Goal: Browse casually

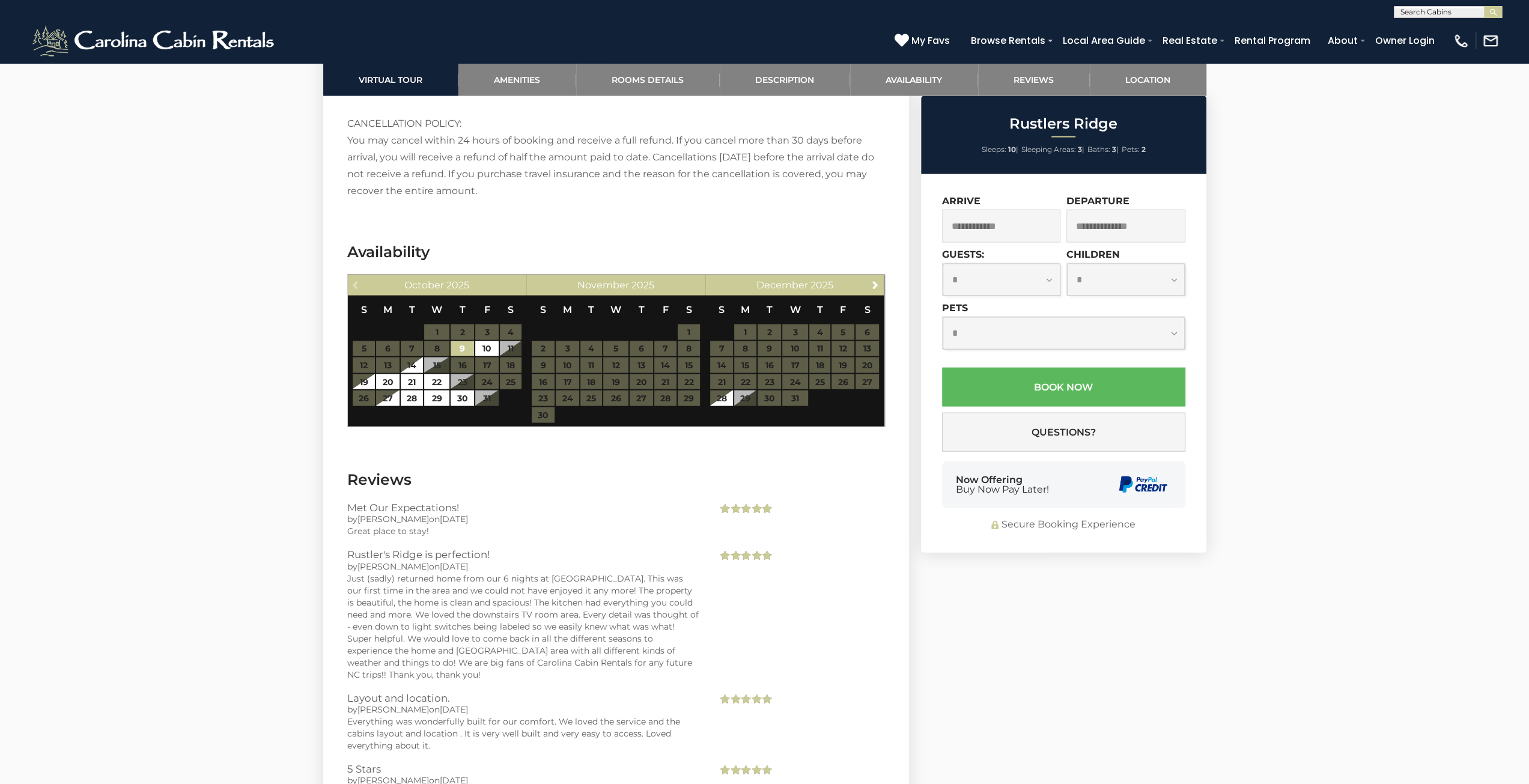
scroll to position [2703, 0]
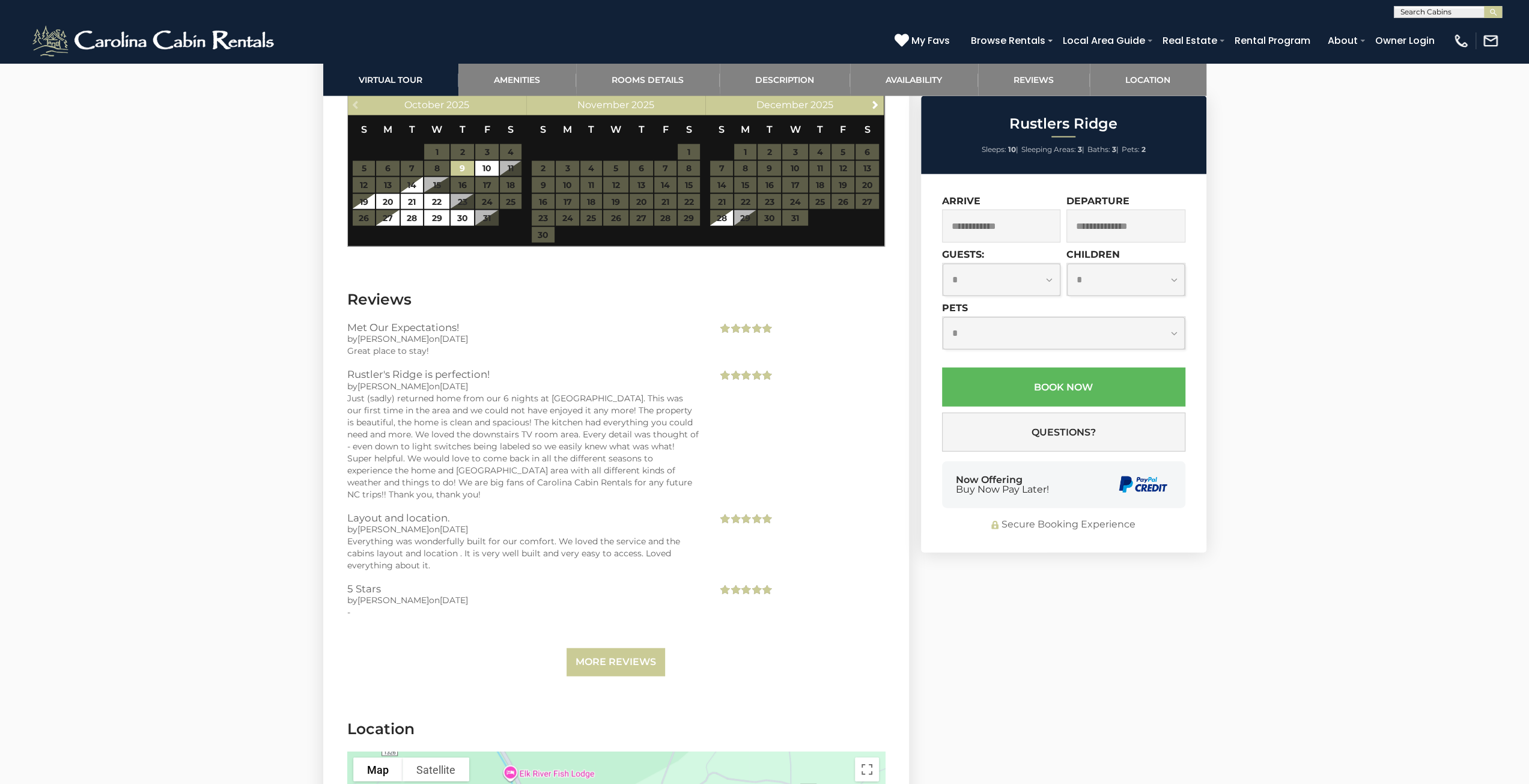
drag, startPoint x: 499, startPoint y: 515, endPoint x: 434, endPoint y: 371, distance: 158.0
click at [459, 434] on div "Met Our Expectations! by [PERSON_NAME] on [DATE] Great place to stay! [PERSON_N…" at bounding box center [616, 499] width 538 height 355
click at [440, 381] on span "[DATE]" at bounding box center [453, 386] width 28 height 11
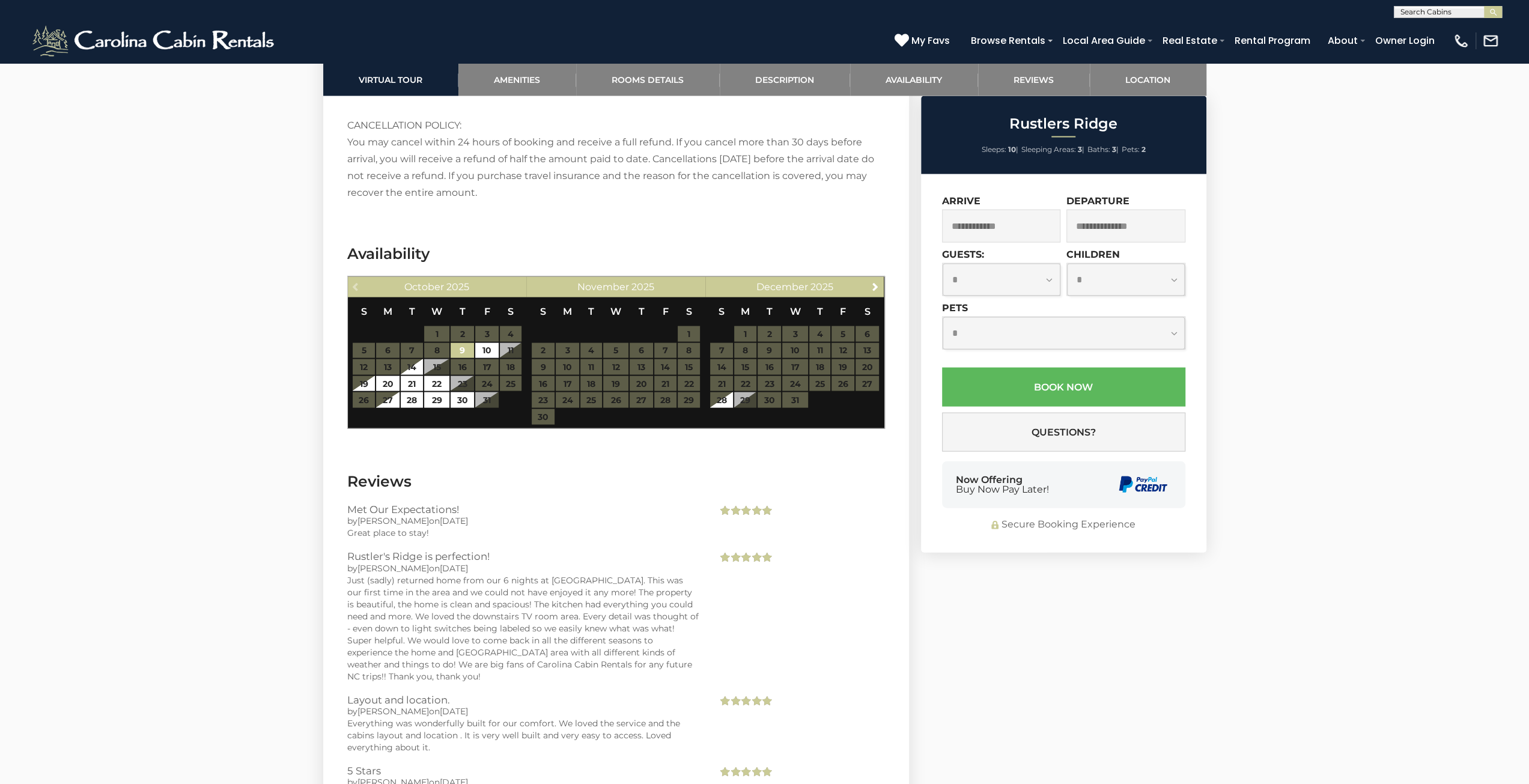
scroll to position [2402, 0]
